Goal: Task Accomplishment & Management: Use online tool/utility

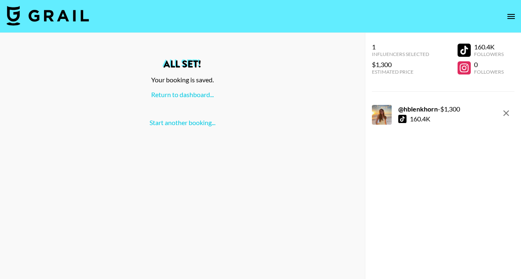
scroll to position [33, 0]
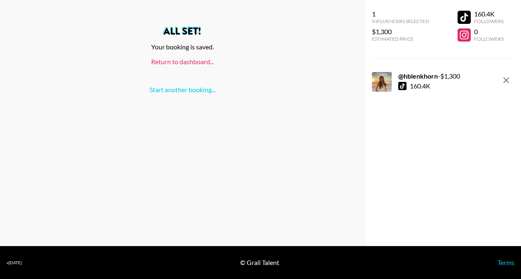
click at [202, 63] on link "Return to dashboard..." at bounding box center [182, 62] width 63 height 8
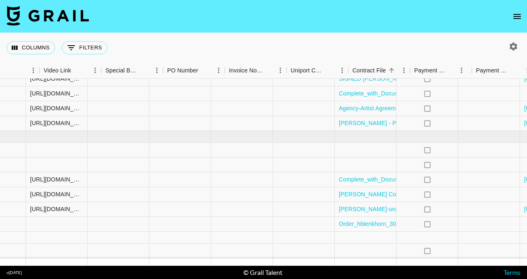
scroll to position [286, 766]
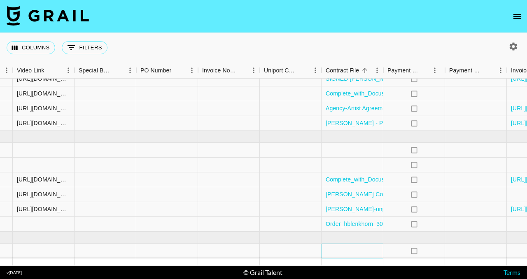
click at [362, 250] on div at bounding box center [353, 251] width 62 height 15
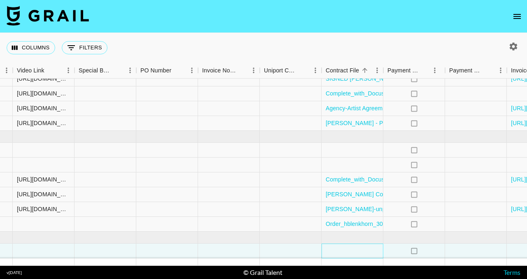
click at [347, 244] on div at bounding box center [353, 251] width 62 height 15
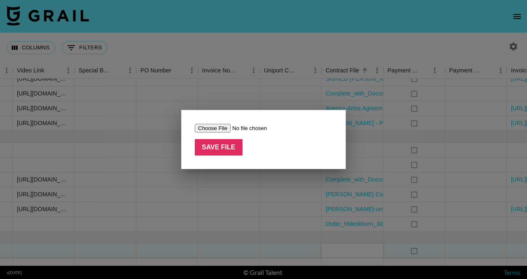
click at [224, 129] on input "file" at bounding box center [247, 128] width 104 height 9
type input "C:\fakepath\Grail x H&M Contract - Hannah Blenkhorn (1).pdf"
click at [227, 153] on input "Save File" at bounding box center [219, 147] width 48 height 16
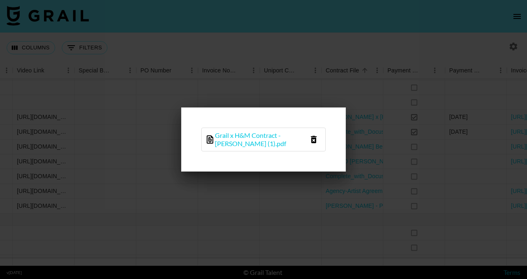
scroll to position [141, 766]
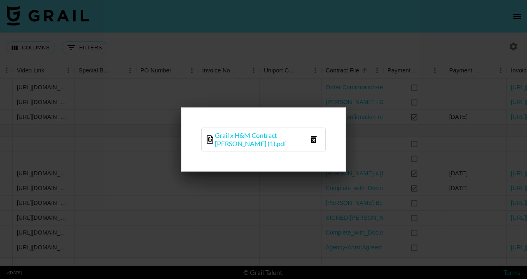
click at [402, 105] on div at bounding box center [263, 139] width 527 height 279
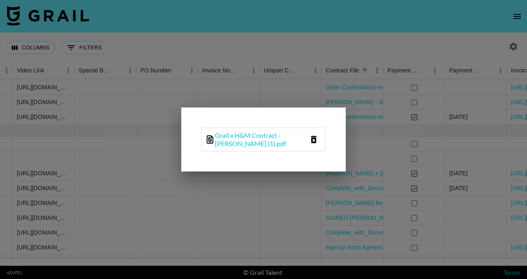
click at [397, 155] on div at bounding box center [263, 139] width 527 height 279
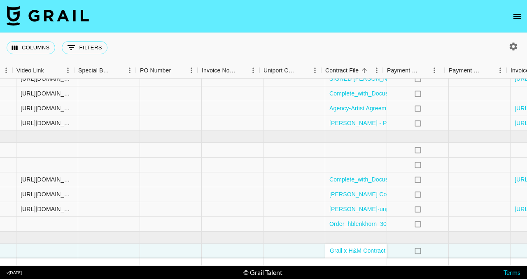
scroll to position [286, 846]
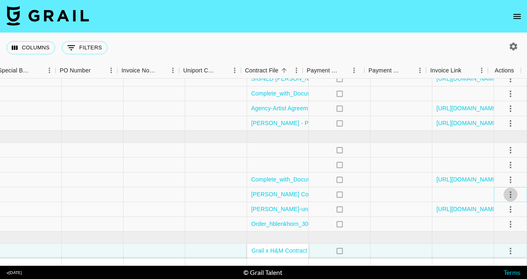
click at [507, 193] on icon "select merge strategy" at bounding box center [511, 195] width 10 height 10
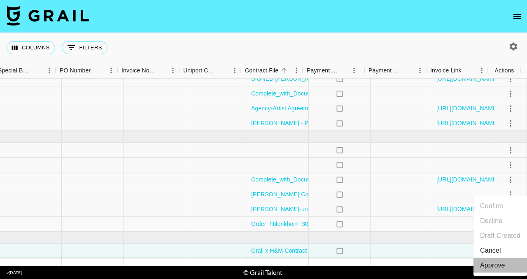
click at [495, 267] on div "Approve" at bounding box center [492, 266] width 25 height 10
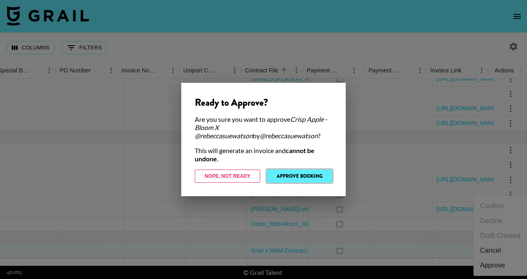
click at [310, 179] on button "Approve Booking" at bounding box center [299, 176] width 65 height 13
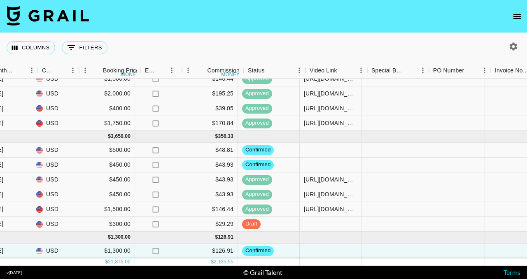
scroll to position [286, 473]
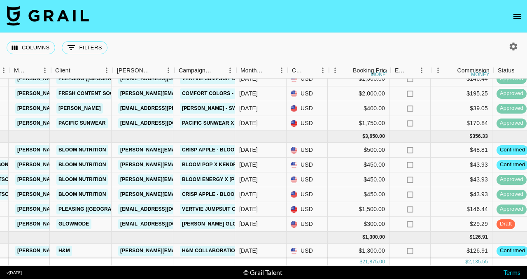
scroll to position [286, 225]
